Goal: Task Accomplishment & Management: Manage account settings

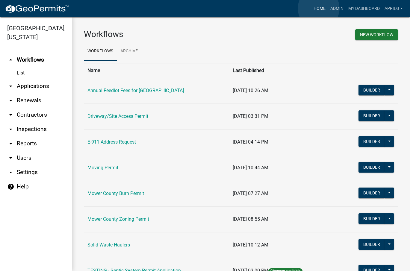
click at [319, 8] on link "Home" at bounding box center [319, 8] width 17 height 11
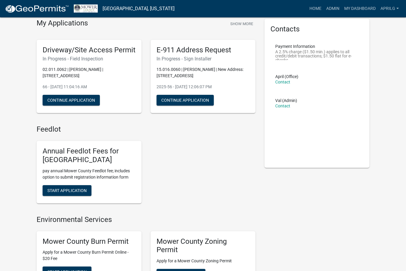
scroll to position [90, 0]
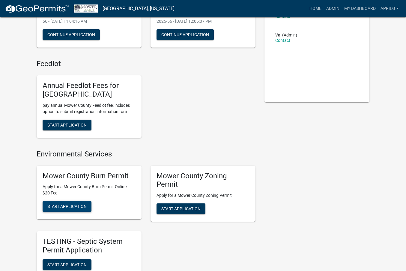
click at [70, 205] on span "Start Application" at bounding box center [66, 206] width 39 height 5
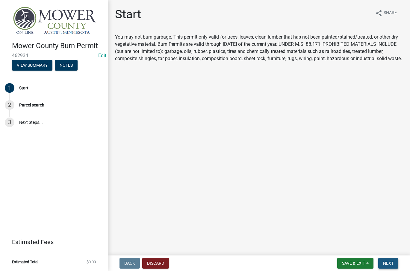
click at [390, 261] on button "Next" at bounding box center [388, 263] width 20 height 11
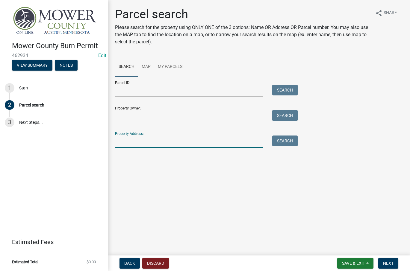
click at [123, 144] on input "Property Address:" at bounding box center [189, 142] width 148 height 12
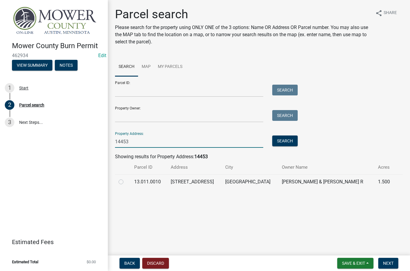
type input "14453"
click at [120, 180] on div at bounding box center [123, 181] width 8 height 7
click at [126, 178] on label at bounding box center [126, 178] width 0 height 0
click at [126, 182] on input "radio" at bounding box center [128, 180] width 4 height 4
radio input "true"
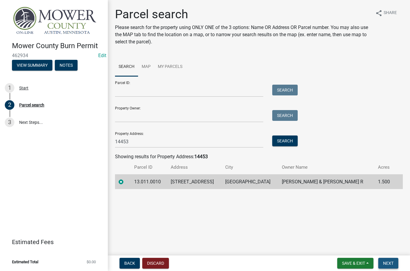
click at [390, 262] on span "Next" at bounding box center [388, 263] width 10 height 5
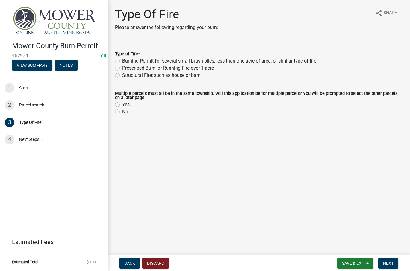
click at [117, 58] on div "Burning Permit for several small brush piles, less than one acre of area, or si…" at bounding box center [259, 61] width 288 height 7
click at [122, 61] on label "Burning Permit for several small brush piles, less than one acre of area, or si…" at bounding box center [219, 61] width 194 height 7
click at [122, 61] on input "Burning Permit for several small brush piles, less than one acre of area, or si…" at bounding box center [124, 60] width 4 height 4
radio input "true"
click at [122, 112] on label "No" at bounding box center [125, 111] width 6 height 7
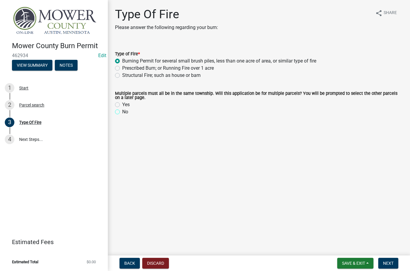
click at [122, 112] on input "No" at bounding box center [124, 110] width 4 height 4
radio input "true"
click at [389, 264] on span "Next" at bounding box center [388, 263] width 10 height 5
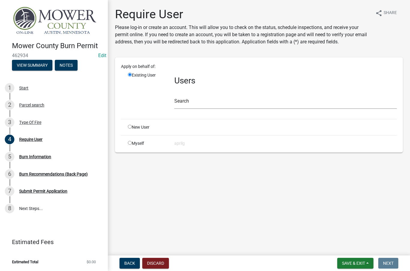
click at [128, 143] on input "radio" at bounding box center [130, 143] width 4 height 4
radio input "true"
radio input "false"
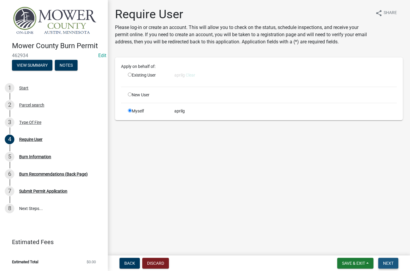
click at [390, 266] on span "Next" at bounding box center [388, 263] width 10 height 5
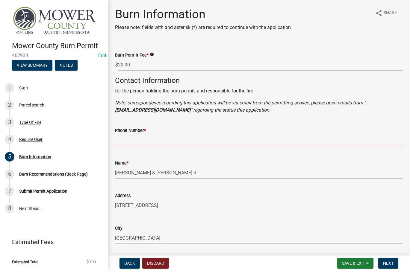
click at [128, 140] on input "Phone Number *" at bounding box center [259, 140] width 288 height 12
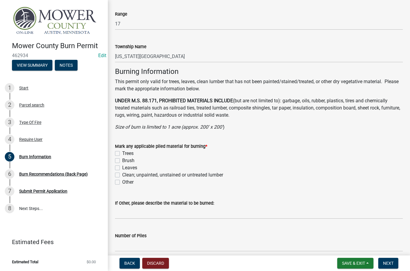
scroll to position [359, 0]
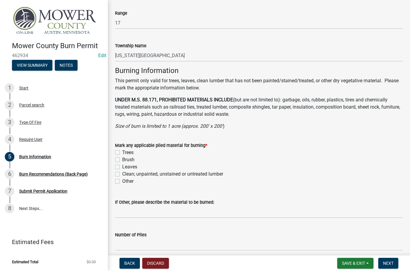
type input "[PHONE_NUMBER]"
click at [122, 153] on label "Trees" at bounding box center [127, 152] width 11 height 7
click at [122, 153] on input "Trees" at bounding box center [124, 151] width 4 height 4
checkbox input "true"
checkbox input "false"
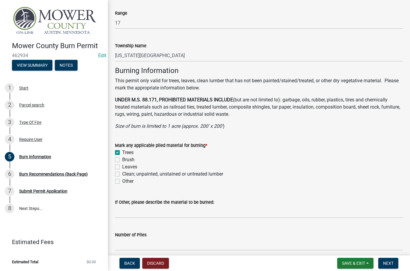
checkbox input "false"
click at [122, 160] on label "Brush" at bounding box center [128, 159] width 12 height 7
click at [122, 160] on input "Brush" at bounding box center [124, 158] width 4 height 4
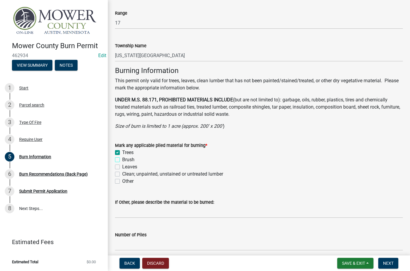
checkbox input "true"
checkbox input "false"
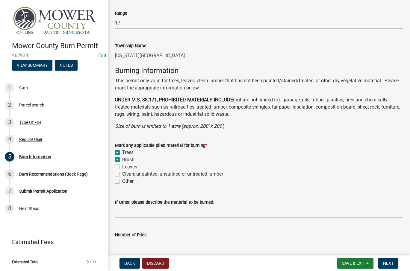
checkbox input "false"
click at [122, 167] on label "Leaves" at bounding box center [129, 167] width 15 height 7
click at [122, 167] on input "Leaves" at bounding box center [124, 166] width 4 height 4
checkbox input "true"
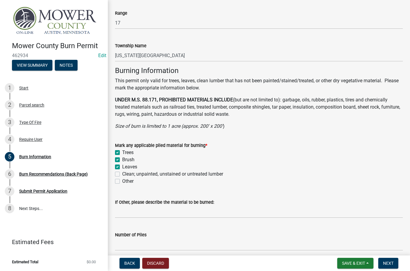
checkbox input "true"
checkbox input "false"
click at [122, 174] on label "Clean; unpainted, unstained or untreated lumber" at bounding box center [172, 174] width 101 height 7
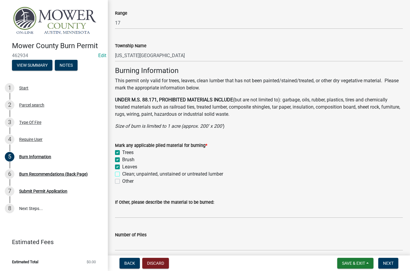
click at [122, 174] on input "Clean; unpainted, unstained or untreated lumber" at bounding box center [124, 173] width 4 height 4
checkbox input "true"
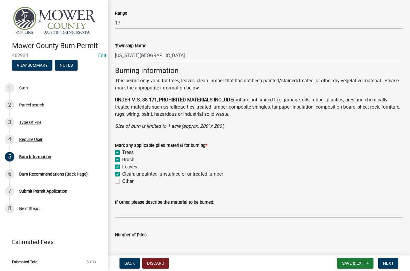
checkbox input "true"
checkbox input "false"
click at [389, 265] on span "Next" at bounding box center [388, 263] width 10 height 5
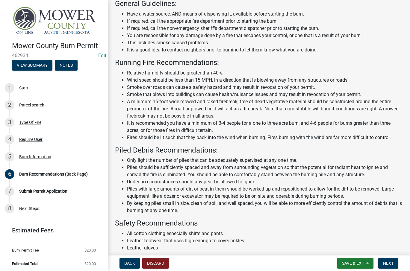
scroll to position [75, 0]
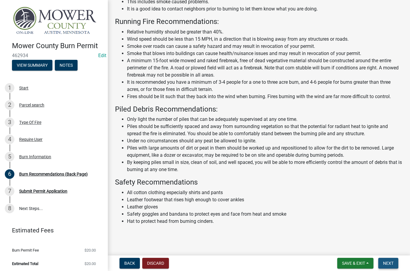
click at [388, 262] on span "Next" at bounding box center [388, 263] width 10 height 5
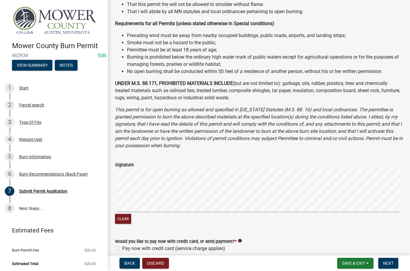
scroll to position [228, 0]
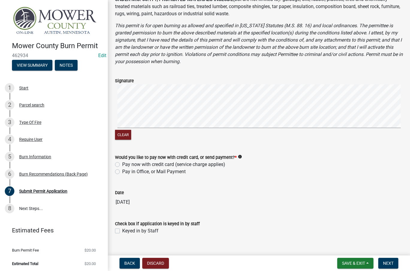
click at [122, 168] on label "Pay in Office, or Mail Payment" at bounding box center [153, 171] width 63 height 7
click at [122, 168] on input "Pay in Office, or Mail Payment" at bounding box center [124, 170] width 4 height 4
radio input "true"
drag, startPoint x: 115, startPoint y: 220, endPoint x: 119, endPoint y: 221, distance: 4.0
click at [122, 228] on label "Keyed in by Staff" at bounding box center [140, 231] width 36 height 7
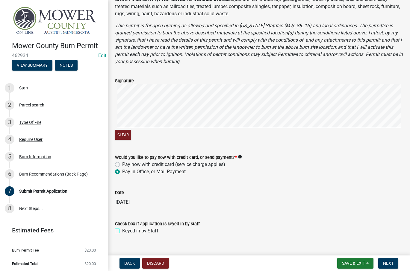
click at [122, 228] on input "Keyed in by Staff" at bounding box center [124, 230] width 4 height 4
checkbox input "true"
click at [391, 264] on span "Next" at bounding box center [388, 263] width 10 height 5
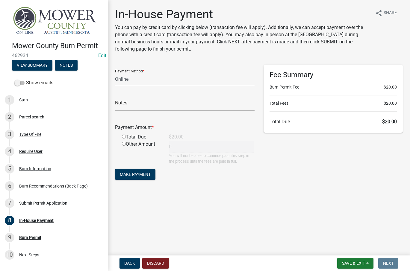
click at [134, 76] on select "Credit Card POS Check Cash Online" at bounding box center [185, 79] width 140 height 12
select select "0: 2"
click at [115, 73] on select "Credit Card POS Check Cash Online" at bounding box center [185, 79] width 140 height 12
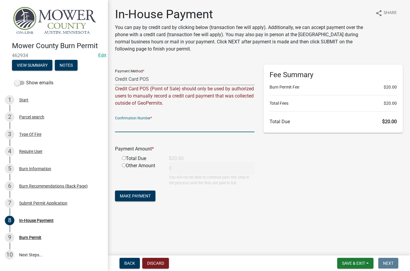
paste input "180863426"
type input "180863426"
click at [124, 160] on div "Total Due" at bounding box center [140, 158] width 47 height 7
click at [123, 158] on input "radio" at bounding box center [124, 158] width 4 height 4
radio input "true"
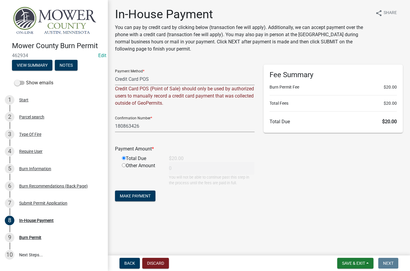
type input "20"
click at [135, 196] on span "Make Payment" at bounding box center [135, 196] width 31 height 5
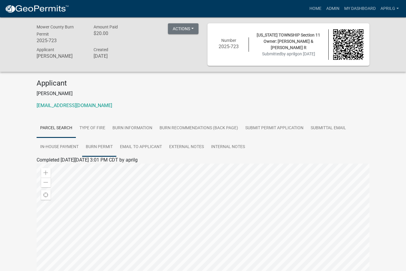
click at [100, 146] on link "Burn Permit" at bounding box center [99, 147] width 34 height 19
click at [43, 167] on link "Burn Permit" at bounding box center [49, 167] width 25 height 6
click at [167, 95] on p "[PERSON_NAME]" at bounding box center [203, 93] width 332 height 7
click at [332, 9] on link "Admin" at bounding box center [332, 8] width 18 height 11
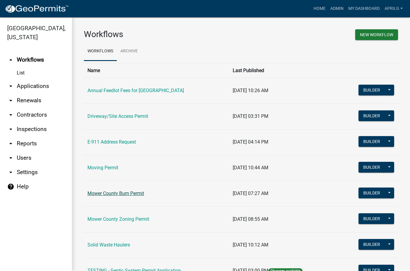
click at [108, 194] on link "Mower County Burn Permit" at bounding box center [115, 194] width 57 height 6
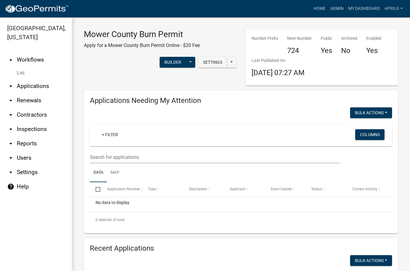
select select "1: 25"
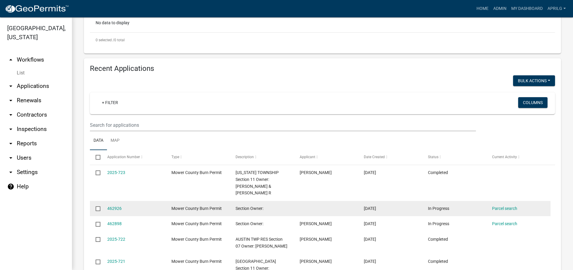
scroll to position [218, 0]
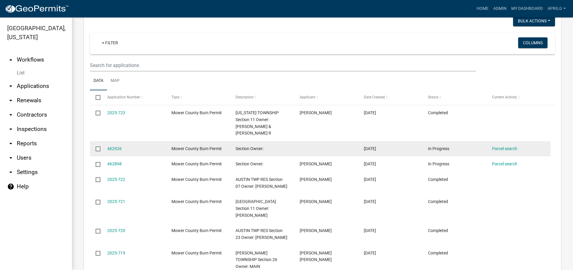
click at [98, 147] on input "checkbox" at bounding box center [98, 149] width 4 height 4
checkbox input "true"
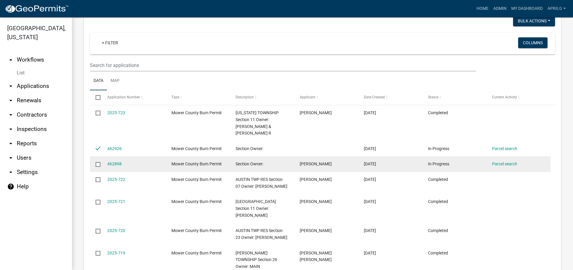
click at [97, 162] on input "checkbox" at bounding box center [98, 164] width 4 height 4
checkbox input "true"
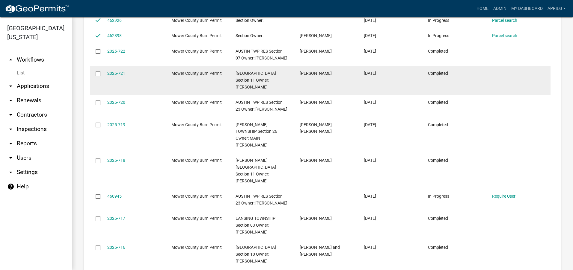
scroll to position [367, 0]
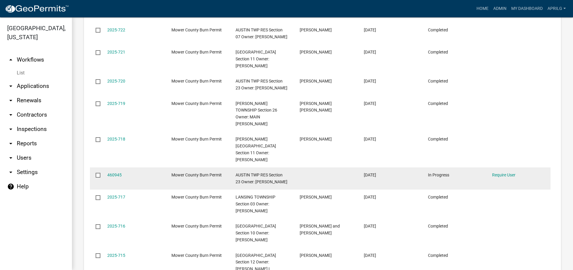
click at [98, 173] on input "checkbox" at bounding box center [98, 175] width 4 height 4
checkbox input "true"
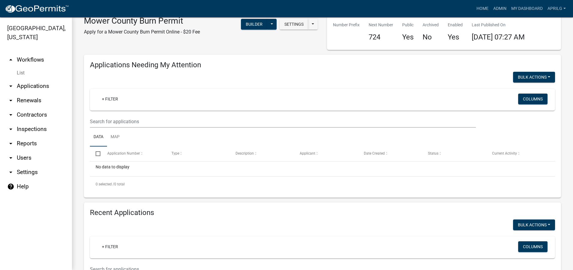
scroll to position [0, 0]
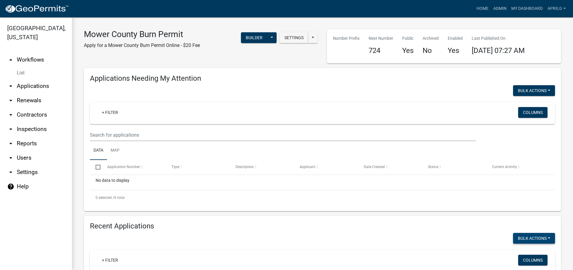
click at [410, 96] on button "Bulk Actions" at bounding box center [534, 90] width 42 height 11
click at [410, 254] on button "Void" at bounding box center [531, 254] width 48 height 14
checkbox input "false"
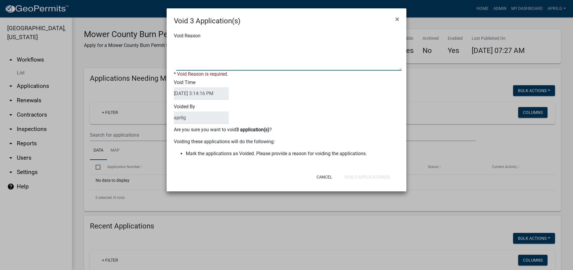
click at [211, 57] on textarea "Void Reason" at bounding box center [288, 56] width 225 height 30
type textarea "Incomplete"
click at [367, 176] on div "Cancel Void 3 Application(s)" at bounding box center [326, 178] width 148 height 16
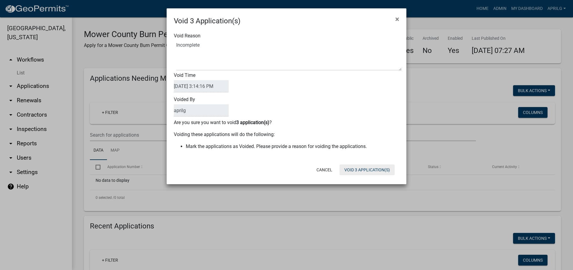
click at [368, 171] on button "Void 3 Application(s)" at bounding box center [366, 170] width 55 height 11
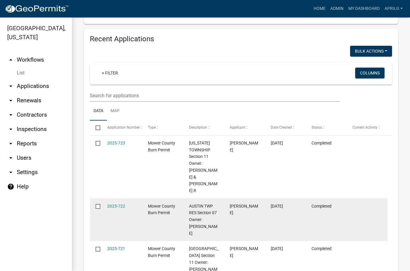
scroll to position [240, 0]
